Goal: Find specific page/section: Find specific page/section

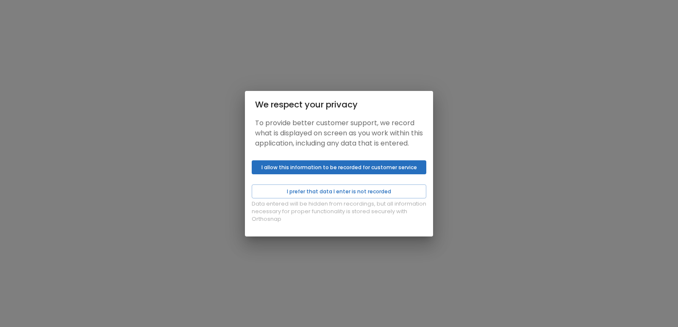
click at [357, 194] on button "I prefer that data I enter is not recorded" at bounding box center [339, 192] width 175 height 14
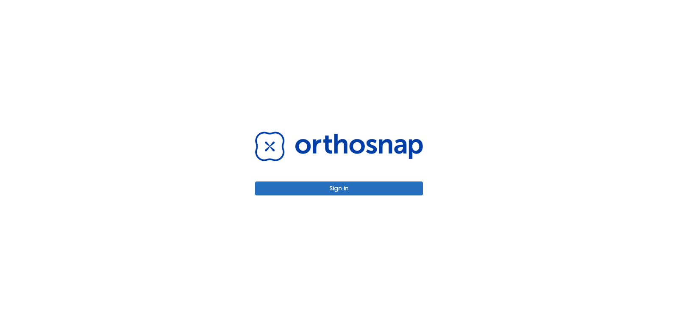
click at [341, 197] on div "Sign in" at bounding box center [339, 163] width 188 height 327
click at [343, 193] on button "Sign in" at bounding box center [339, 189] width 168 height 14
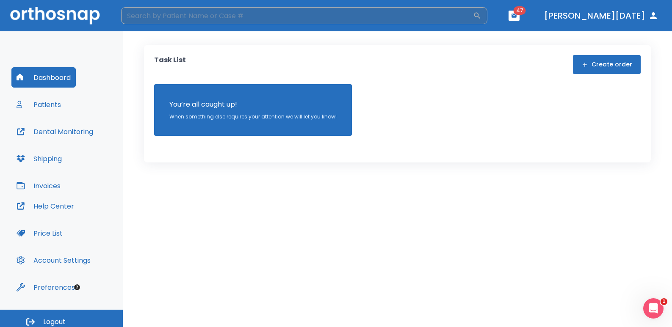
click at [184, 18] on input "search" at bounding box center [297, 15] width 352 height 17
type input "[PERSON_NAME]"
